Goal: Find specific page/section: Find specific page/section

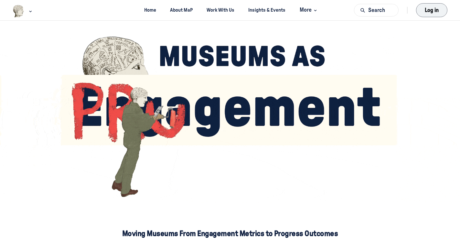
click at [434, 11] on button "Log in" at bounding box center [431, 10] width 31 height 14
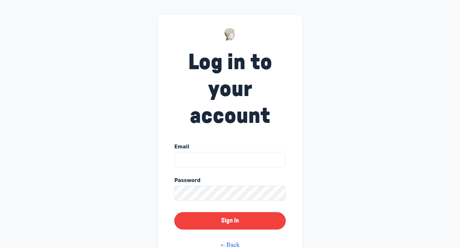
click at [165, 131] on div "Log in to your account Email Password Sign In ← Back Forgot your password?" at bounding box center [231, 149] width 146 height 270
click at [194, 160] on input "Email" at bounding box center [229, 160] width 111 height 16
type input "cunanan@ou.edu"
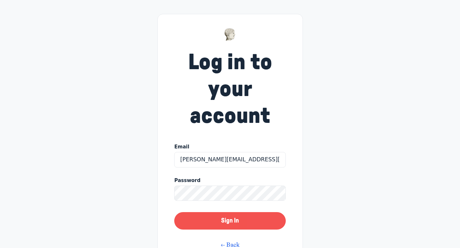
click at [231, 219] on button "Sign In" at bounding box center [229, 220] width 111 height 17
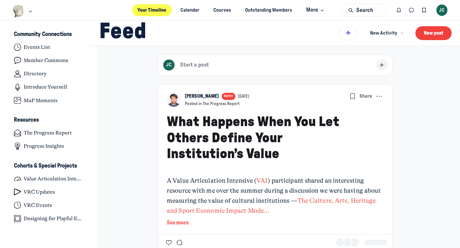
scroll to position [1842, 1271]
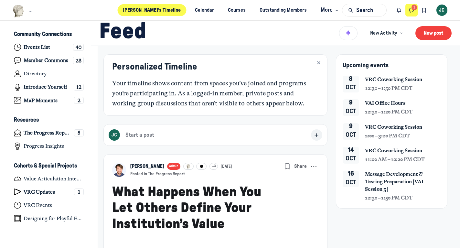
click at [412, 10] on icon "Direct messages" at bounding box center [411, 10] width 6 height 7
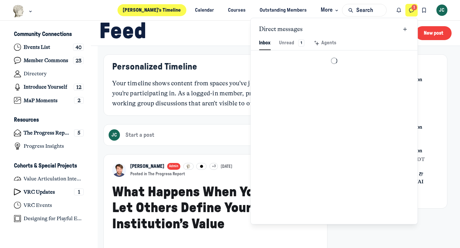
scroll to position [880, 1507]
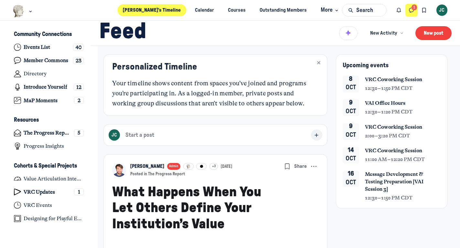
click at [416, 9] on button "Direct messages" at bounding box center [412, 10] width 13 height 13
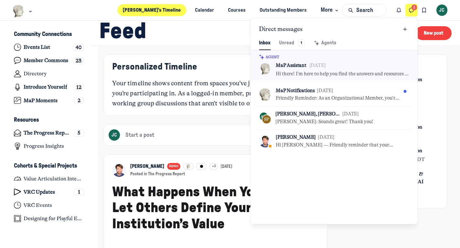
click at [167, 115] on div "Personalized Timeline Your timeline shows content from spaces you’ve joined and…" at bounding box center [215, 85] width 224 height 62
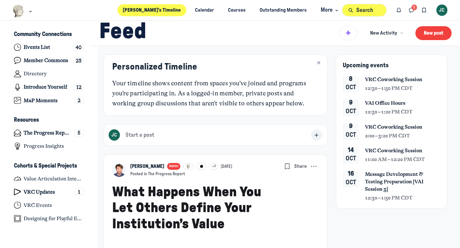
click at [359, 11] on button "Search" at bounding box center [364, 10] width 45 height 13
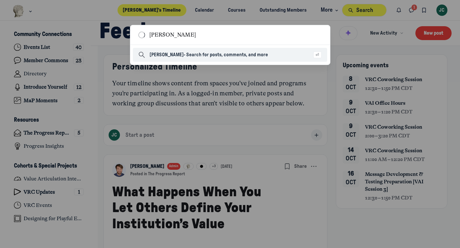
type input "jeremy"
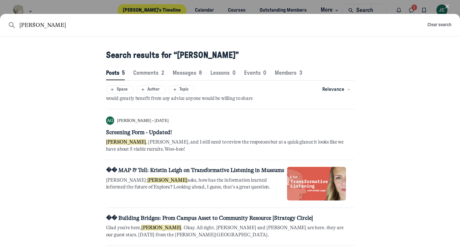
scroll to position [0, 0]
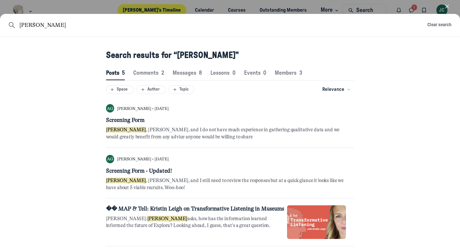
click at [447, 5] on icon "button" at bounding box center [447, 6] width 6 height 6
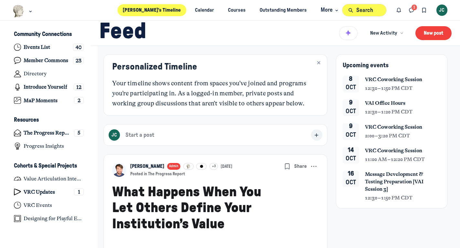
click at [358, 9] on button "Search" at bounding box center [364, 10] width 45 height 13
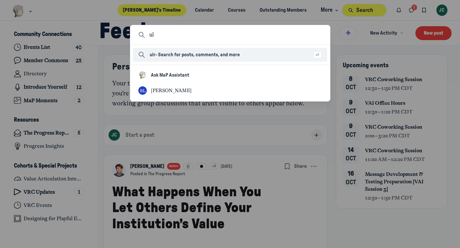
type input "u"
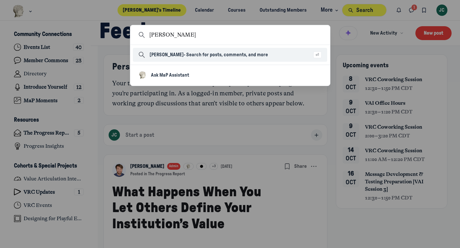
type input "shea"
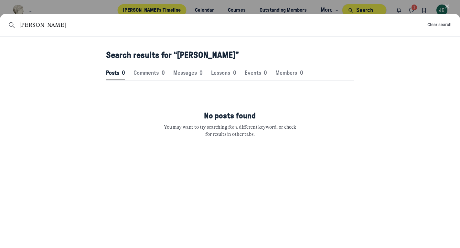
scroll to position [880, 1949]
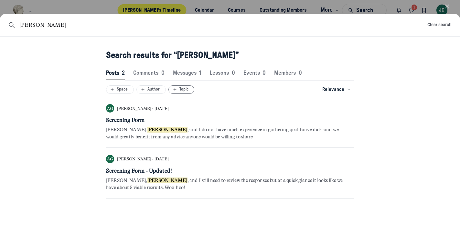
click at [176, 86] on button "Topic" at bounding box center [181, 89] width 26 height 8
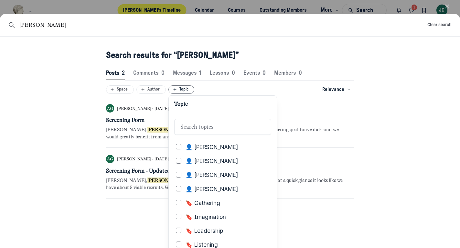
click at [67, 91] on div "shea Clear search Search results for “shea” Posts 2 Posts 2 Comments 0 Comments…" at bounding box center [230, 131] width 460 height 234
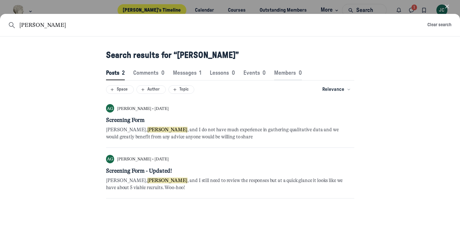
click at [279, 76] on span "Members 0" at bounding box center [288, 72] width 28 height 5
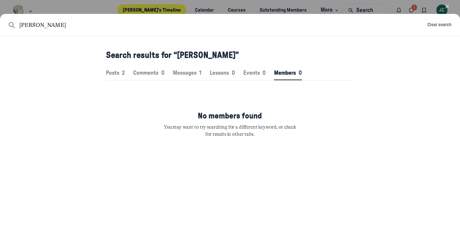
click at [448, 5] on icon "button" at bounding box center [447, 6] width 6 height 6
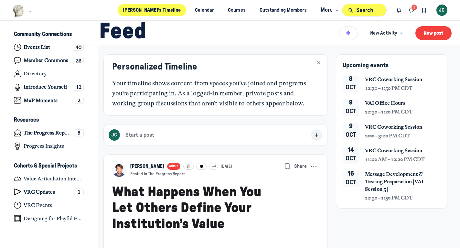
click at [358, 10] on button "Search" at bounding box center [364, 10] width 45 height 13
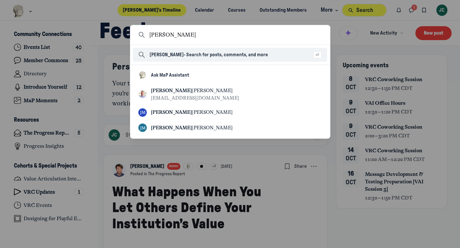
type input "jeremy"
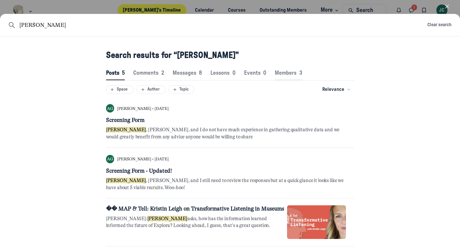
click at [288, 73] on span "Members 3" at bounding box center [288, 72] width 27 height 5
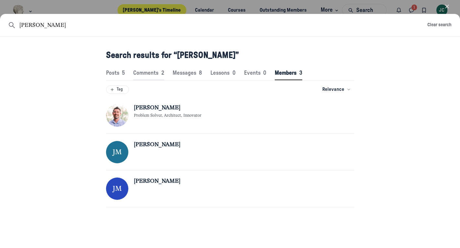
click at [159, 73] on span "Comments 2" at bounding box center [148, 72] width 31 height 5
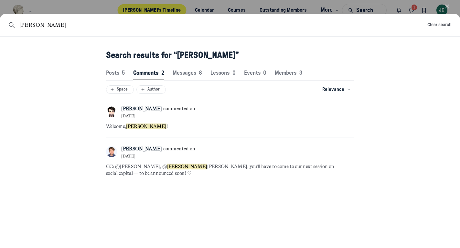
click at [448, 5] on icon "button" at bounding box center [447, 6] width 6 height 6
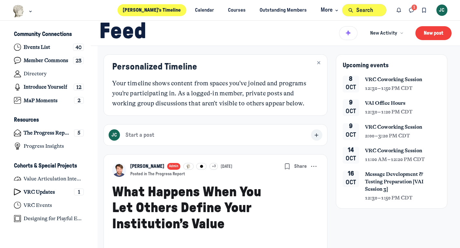
click at [368, 11] on button "Search" at bounding box center [364, 10] width 45 height 13
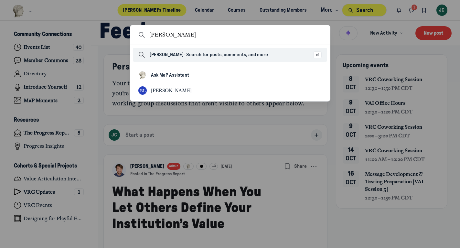
type input "ulrich"
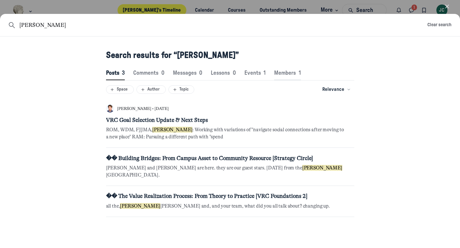
click at [283, 70] on span "Members 1" at bounding box center [287, 72] width 27 height 5
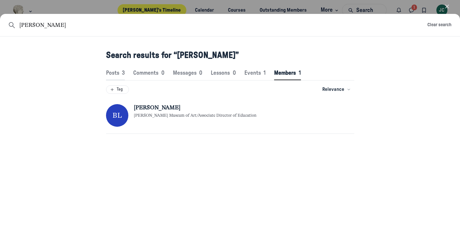
click at [113, 71] on span "Posts 3" at bounding box center [115, 72] width 19 height 5
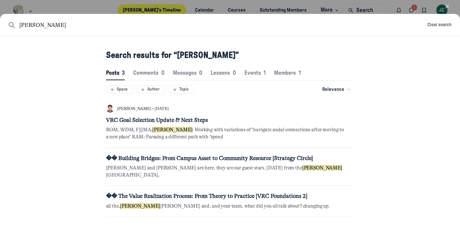
click at [446, 7] on icon "button" at bounding box center [447, 6] width 6 height 6
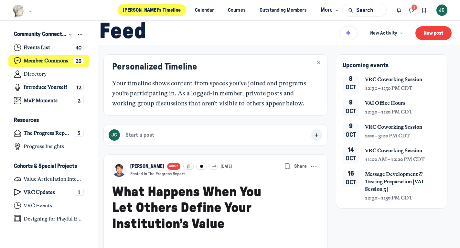
click at [38, 62] on h4 "Member Commons" at bounding box center [46, 61] width 45 height 6
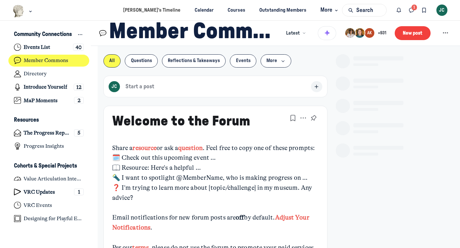
type media-captions-menu "cc:en:Default"
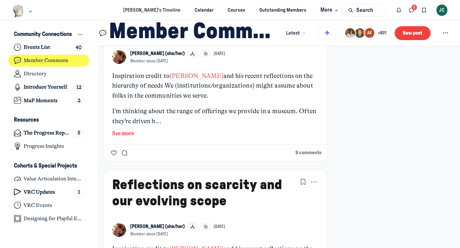
scroll to position [1229, 0]
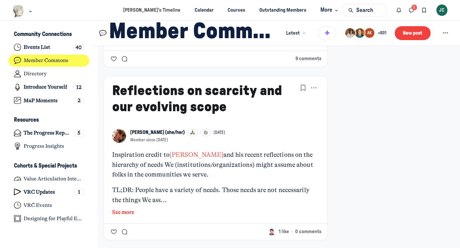
drag, startPoint x: 130, startPoint y: 101, endPoint x: 227, endPoint y: 1, distance: 139.3
